Goal: Transaction & Acquisition: Purchase product/service

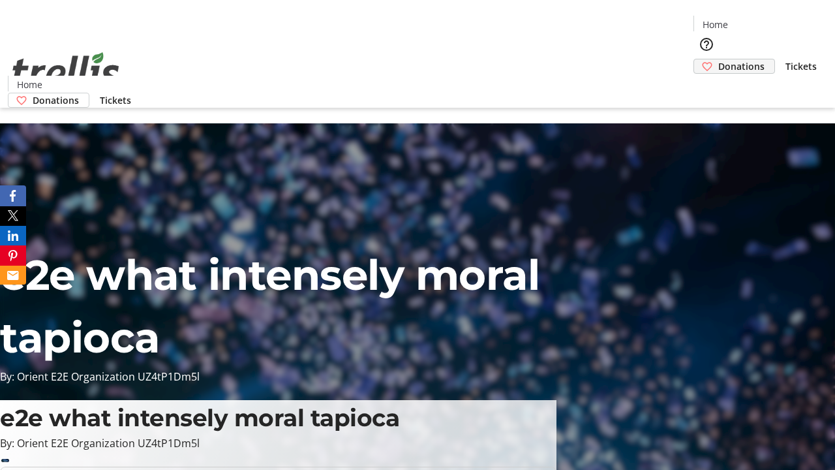
click at [718, 59] on span "Donations" at bounding box center [741, 66] width 46 height 14
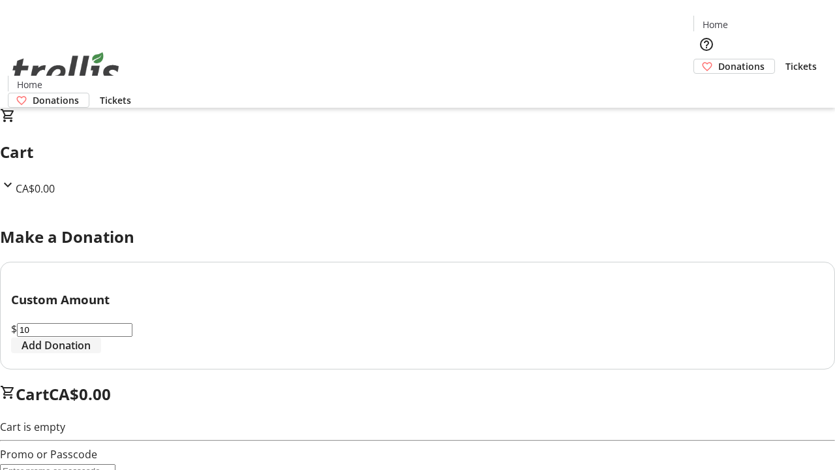
click at [91, 353] on span "Add Donation" at bounding box center [56, 345] width 69 height 16
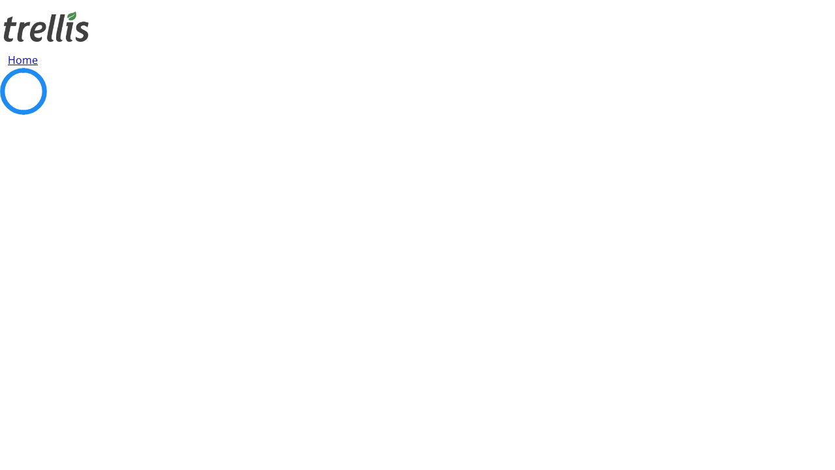
select select "CA"
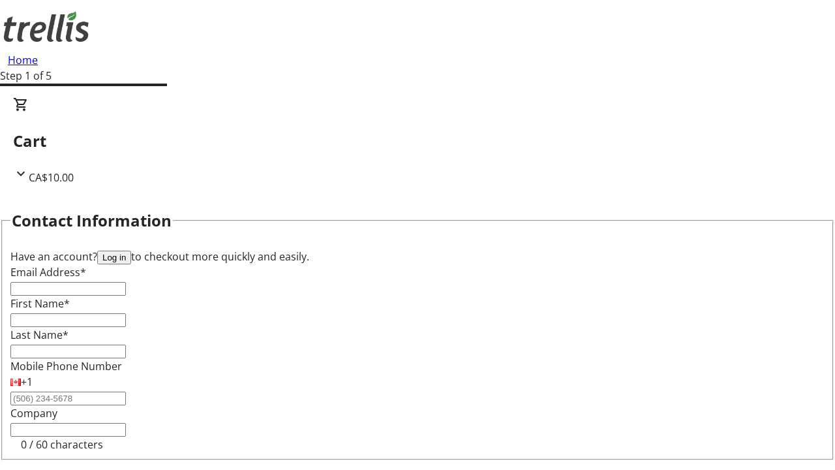
click at [131, 250] on button "Log in" at bounding box center [114, 257] width 34 height 14
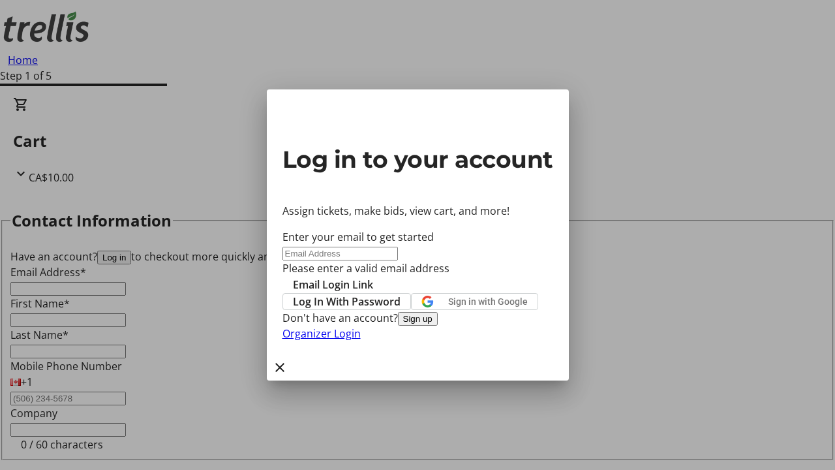
click at [438, 325] on button "Sign up" at bounding box center [418, 319] width 40 height 14
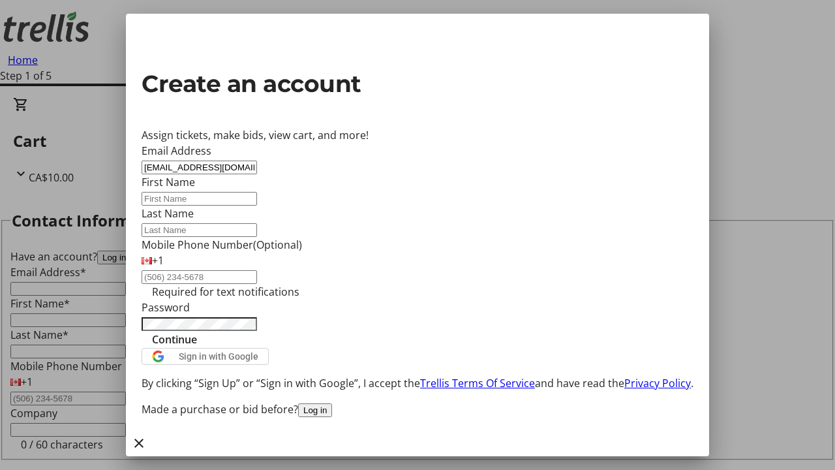
type input "[EMAIL_ADDRESS][DOMAIN_NAME]"
type input "Loyal"
type input "[PERSON_NAME]"
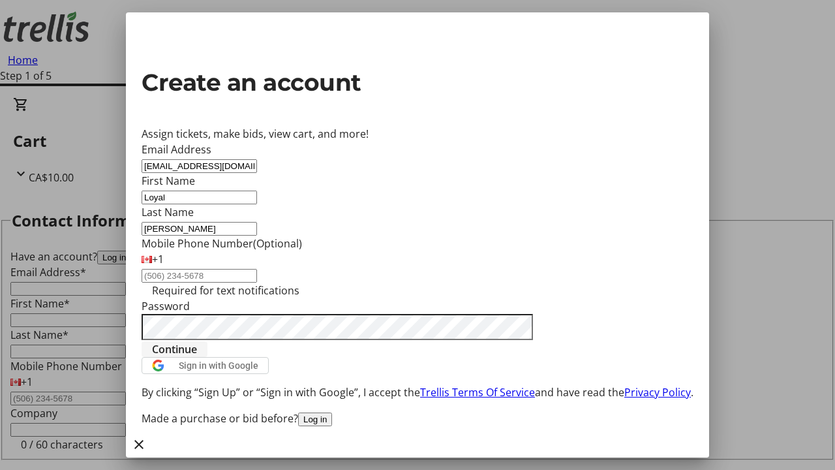
click at [197, 357] on span "Continue" at bounding box center [174, 349] width 45 height 16
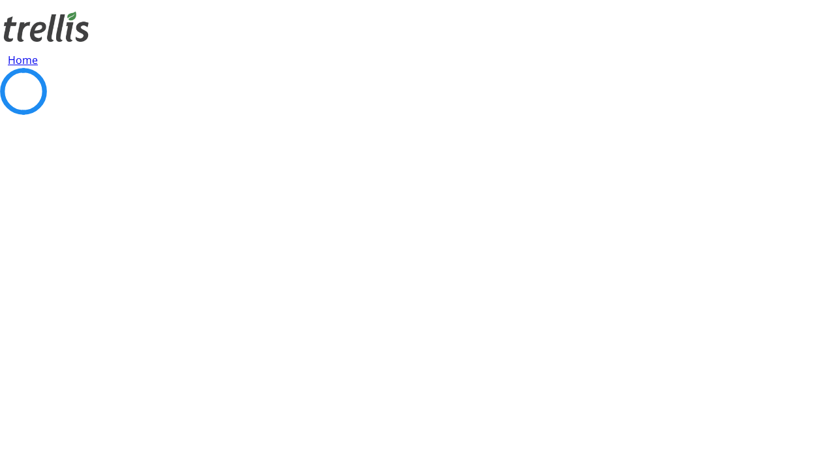
select select "CA"
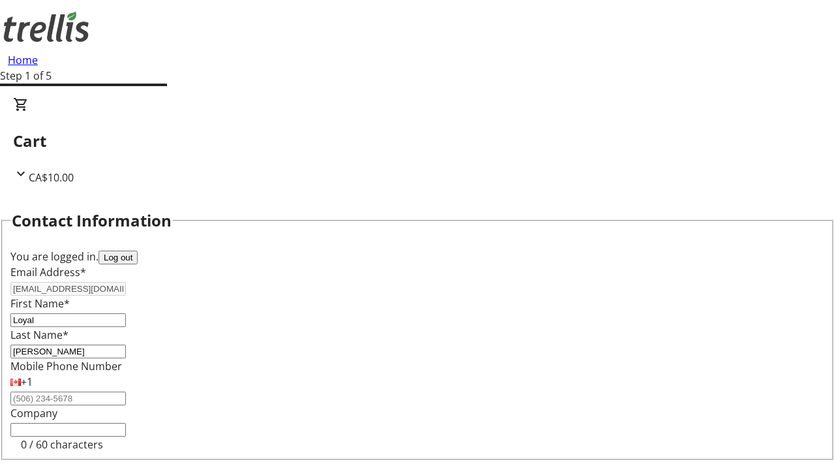
select select "CA"
select select "BC"
type input "V1Y 0C2"
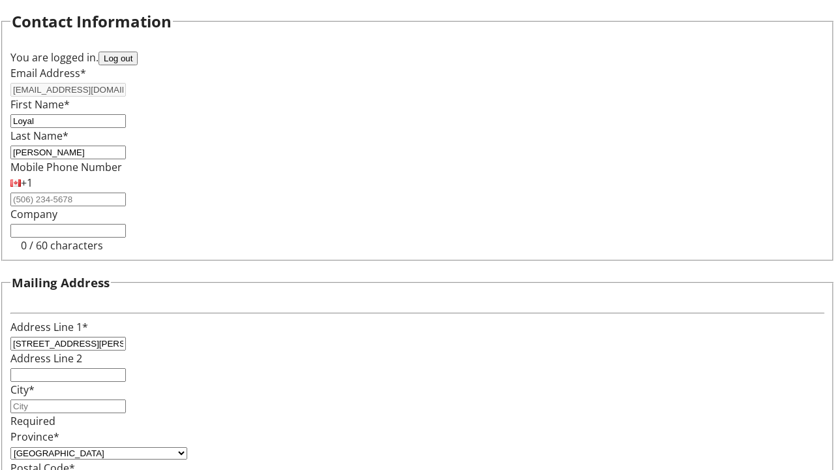
scroll to position [212, 0]
